Goal: Navigation & Orientation: Find specific page/section

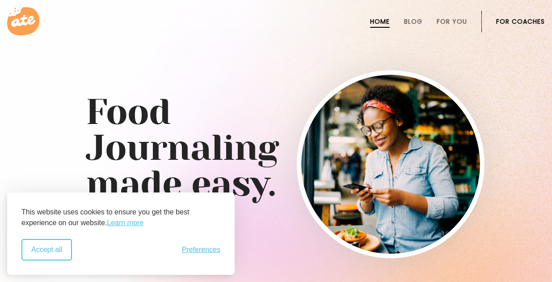
click at [56, 253] on button "Accept all" at bounding box center [46, 249] width 51 height 21
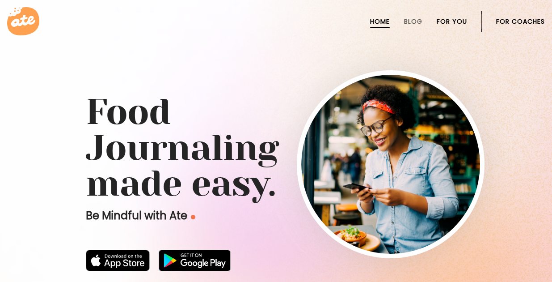
click at [457, 20] on link "For You" at bounding box center [452, 21] width 30 height 7
click at [447, 22] on link "For You" at bounding box center [452, 21] width 30 height 7
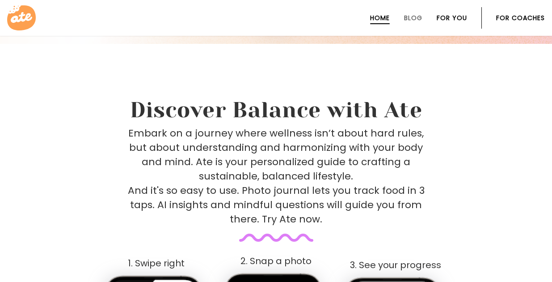
scroll to position [315, 0]
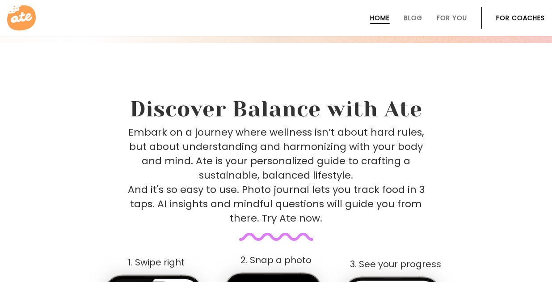
click at [25, 16] on icon at bounding box center [21, 17] width 29 height 25
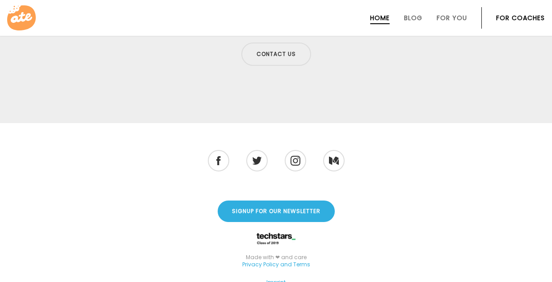
scroll to position [3083, 0]
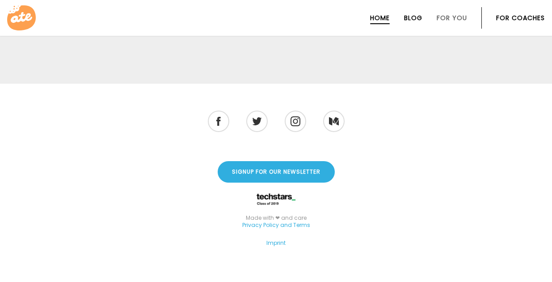
click at [415, 18] on link "Blog" at bounding box center [413, 17] width 18 height 7
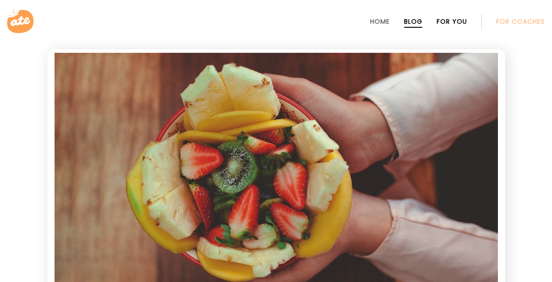
click at [453, 21] on link "For You" at bounding box center [452, 21] width 30 height 7
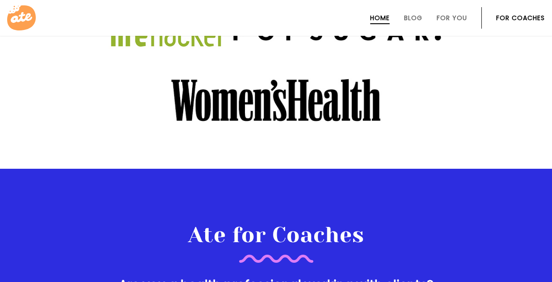
scroll to position [1273, 0]
